Goal: Subscribe to service/newsletter

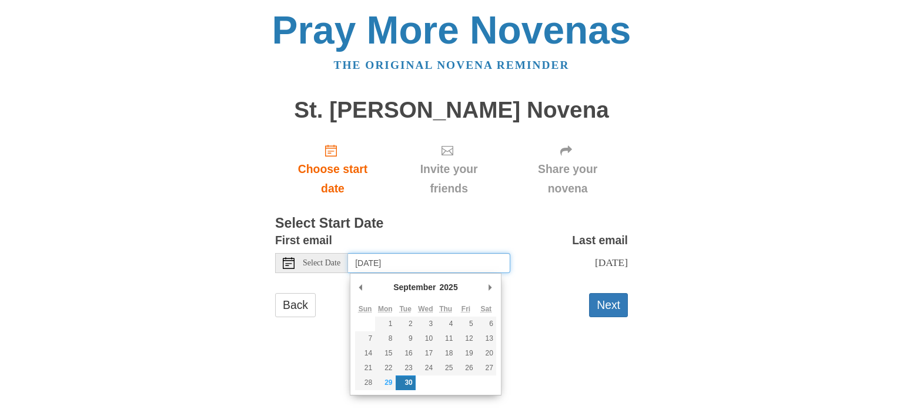
click at [469, 261] on input "Tuesday, September 30th" at bounding box center [429, 263] width 162 height 20
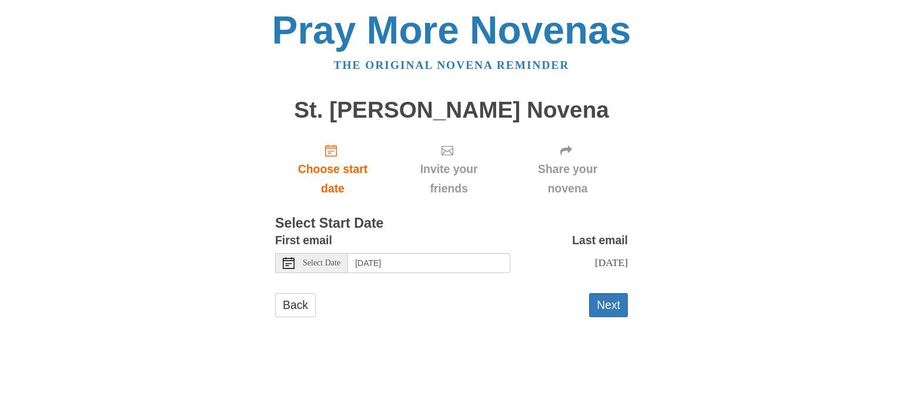
click at [526, 317] on div "Back Next" at bounding box center [451, 310] width 353 height 35
click at [611, 305] on button "Next" at bounding box center [608, 305] width 39 height 24
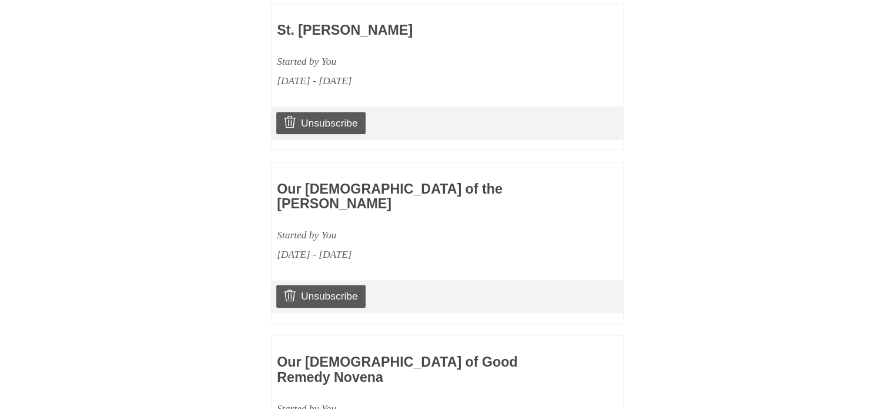
scroll to position [1491, 0]
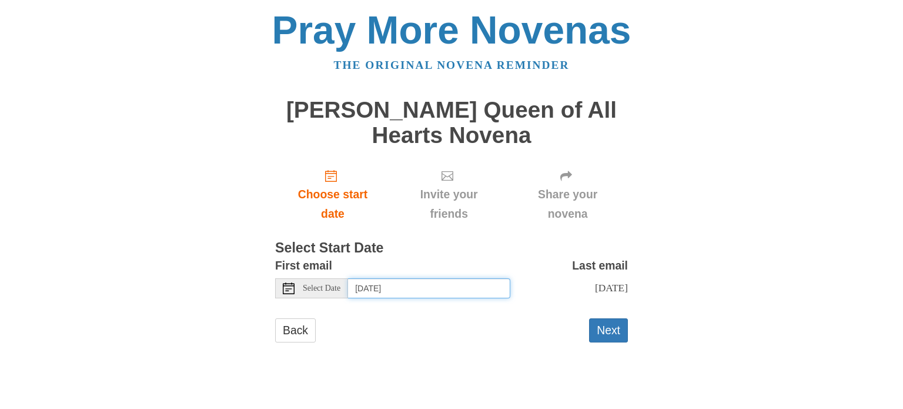
click at [451, 285] on input "Tuesday, September 30th" at bounding box center [429, 288] width 162 height 20
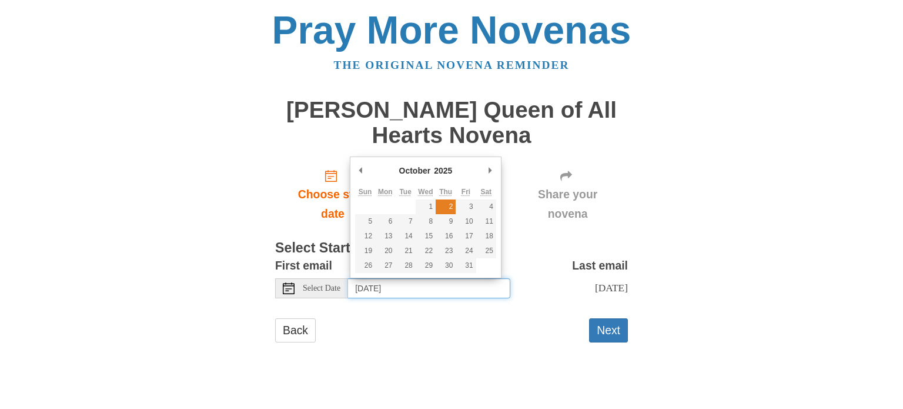
type input "Thursday, October 2nd"
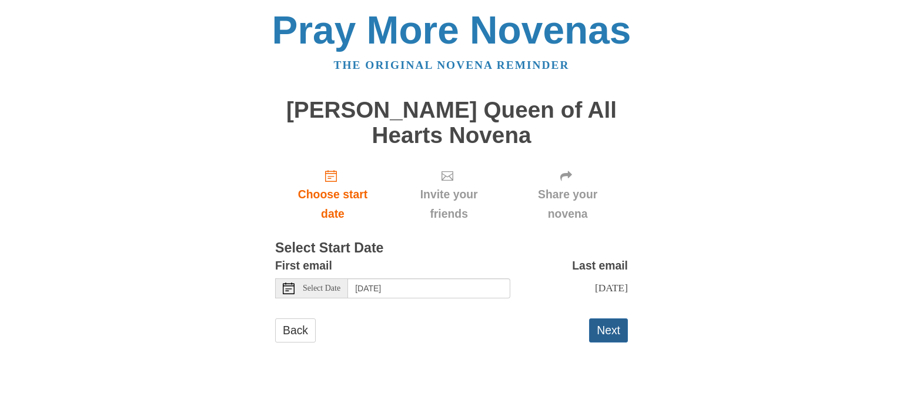
click at [614, 331] on button "Next" at bounding box center [608, 330] width 39 height 24
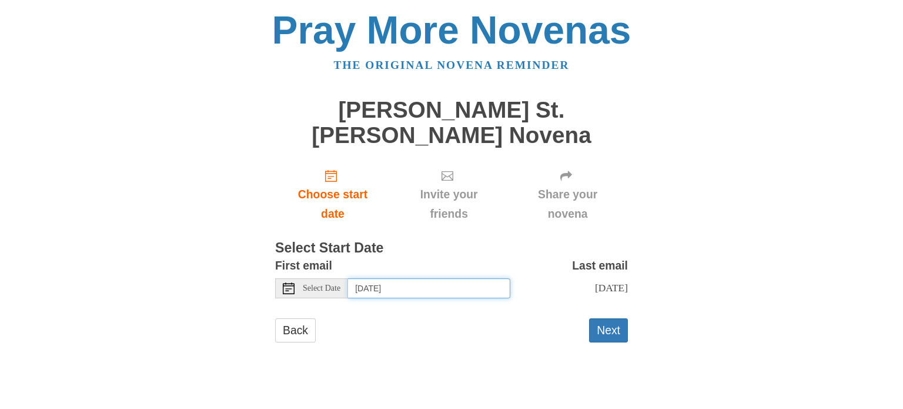
click at [474, 278] on input "[DATE]" at bounding box center [429, 288] width 162 height 20
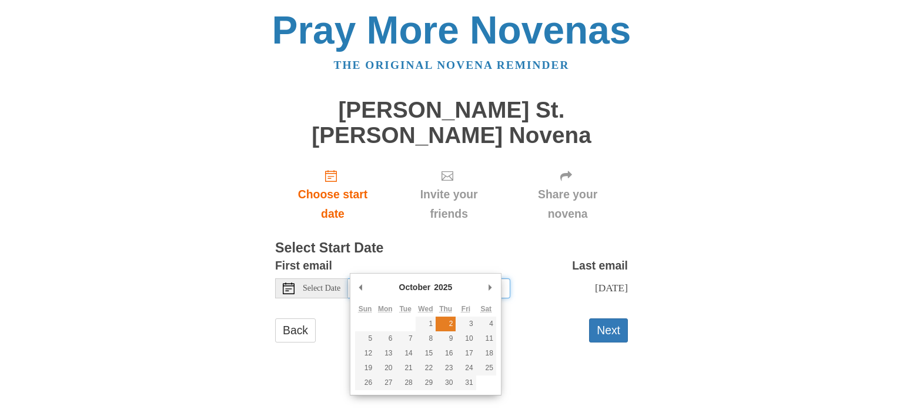
type input "[DATE]"
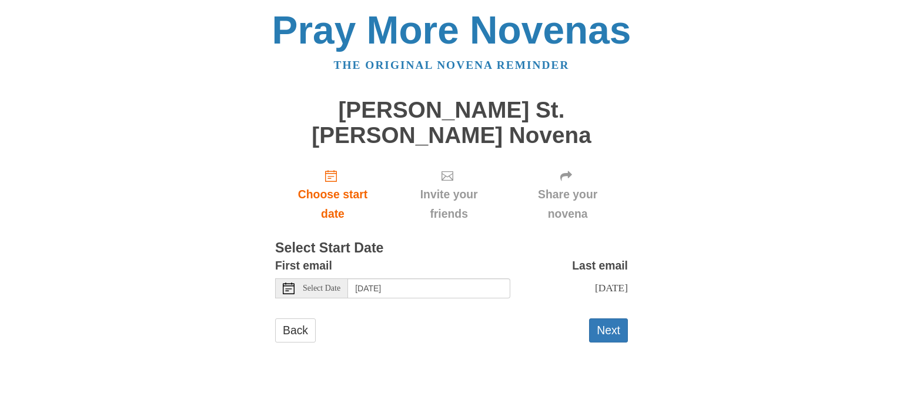
click at [604, 290] on form "First email Select Date [DATE] Last email [DATE] Selecting [DATE] as the start …" at bounding box center [451, 305] width 353 height 98
click at [604, 318] on button "Next" at bounding box center [608, 330] width 39 height 24
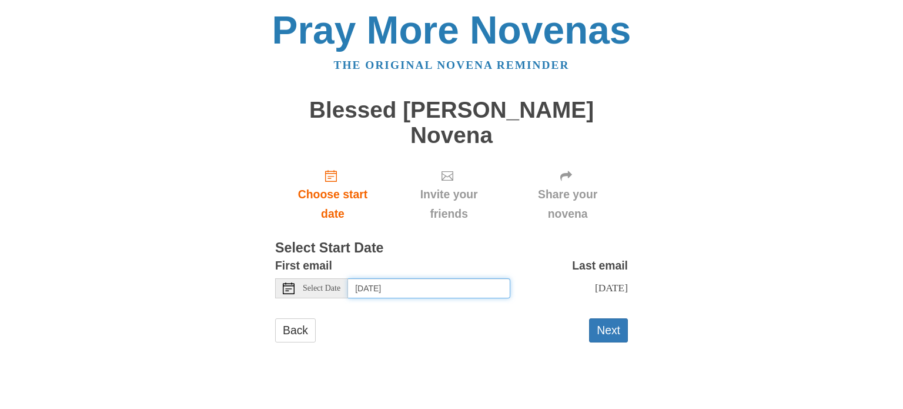
click at [467, 278] on input "[DATE]" at bounding box center [429, 288] width 162 height 20
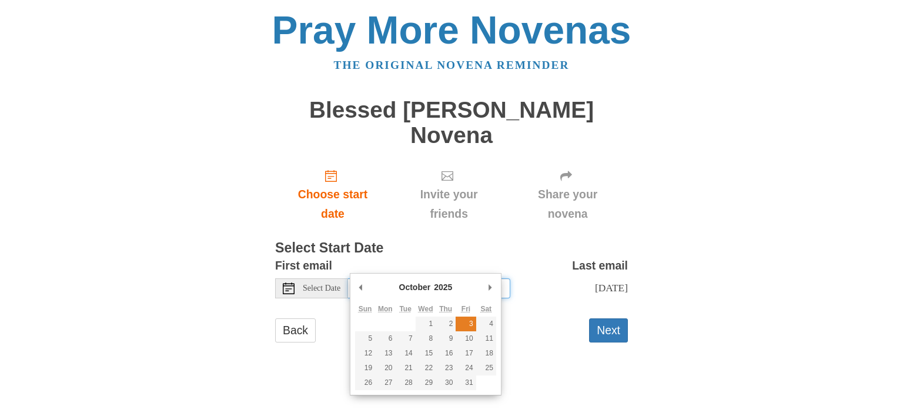
type input "Friday, October 3rd"
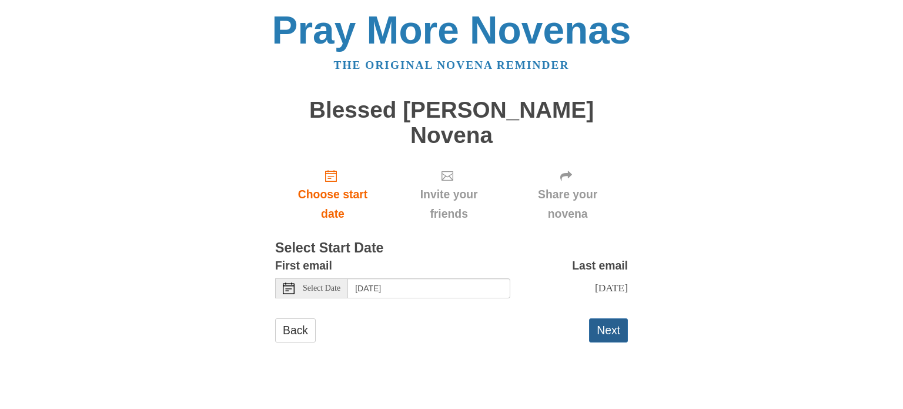
click at [611, 318] on button "Next" at bounding box center [608, 330] width 39 height 24
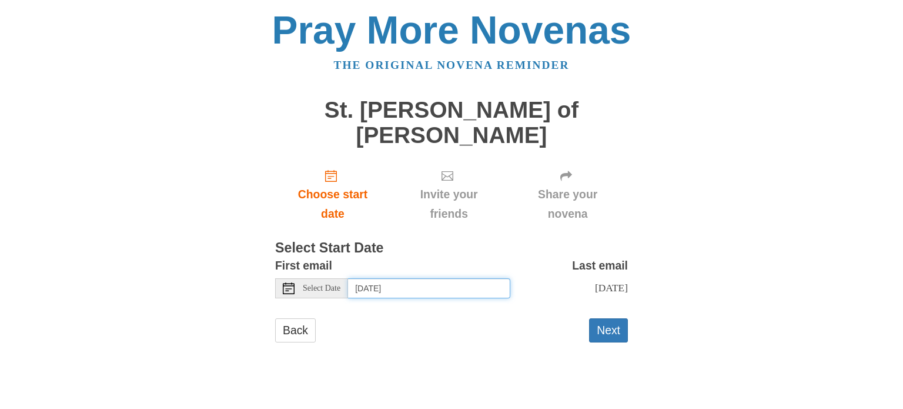
click at [456, 278] on input "[DATE]" at bounding box center [429, 288] width 162 height 20
click at [478, 278] on input "Sunday, October 5th" at bounding box center [429, 288] width 162 height 20
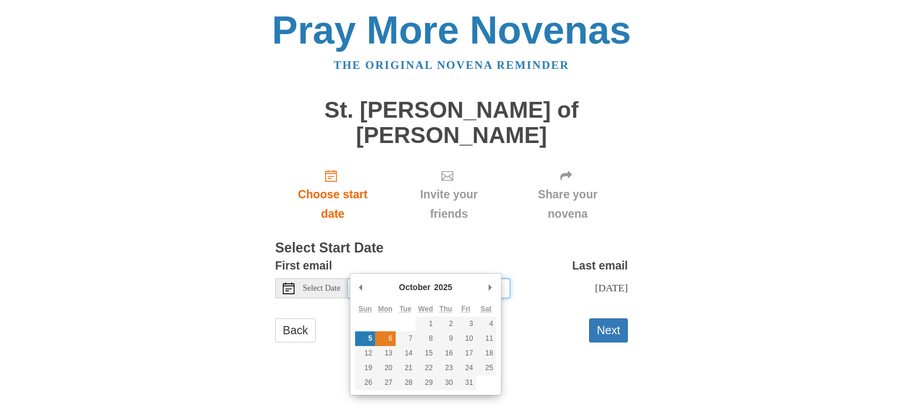
type input "Monday, October 6th"
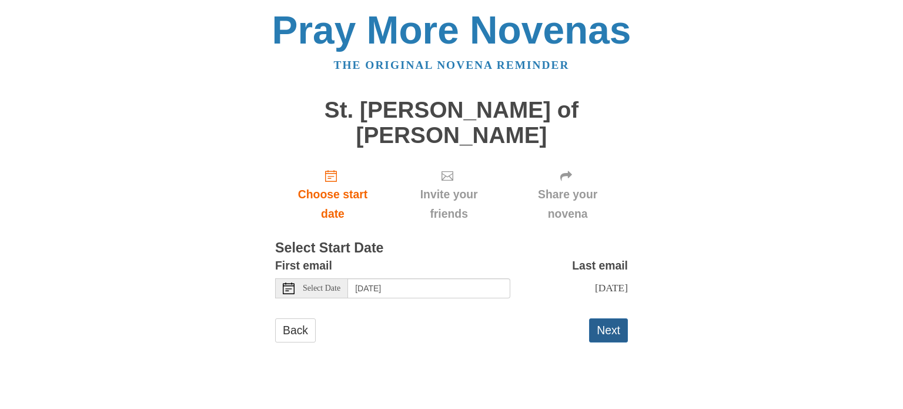
click at [607, 318] on button "Next" at bounding box center [608, 330] width 39 height 24
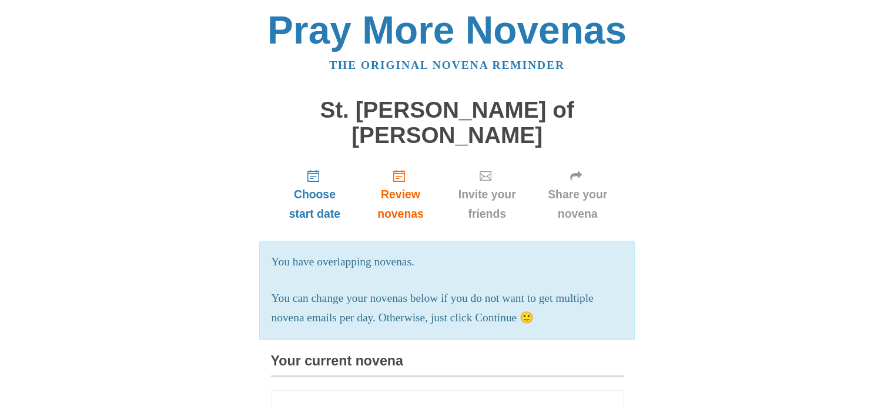
scroll to position [1333, 0]
